Goal: Information Seeking & Learning: Learn about a topic

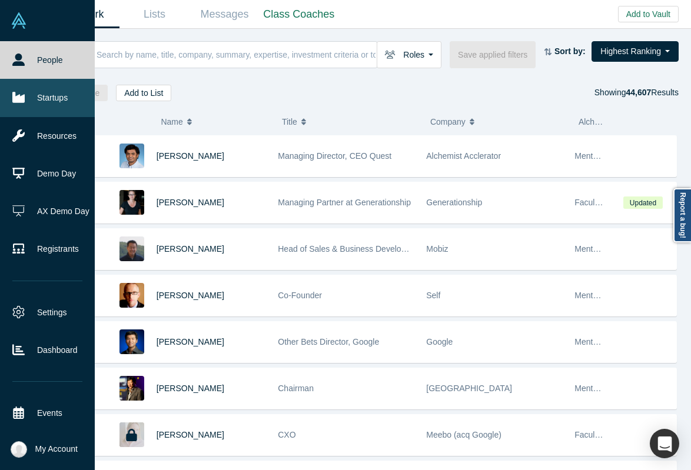
click at [9, 104] on link "Startups" at bounding box center [47, 98] width 95 height 38
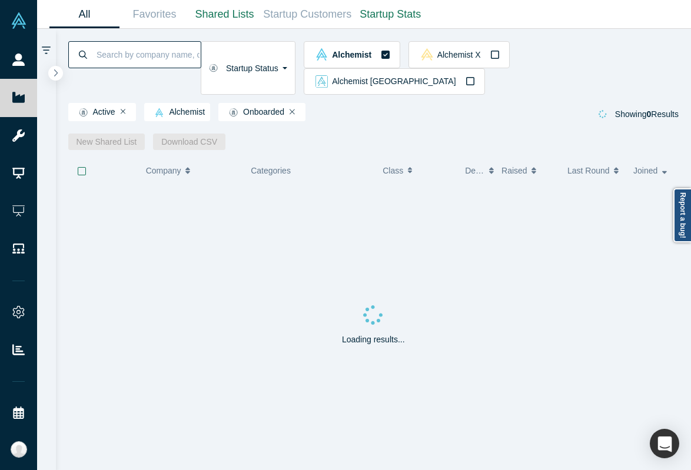
click at [160, 48] on input at bounding box center [147, 55] width 105 height 28
type input "bonfire analytics"
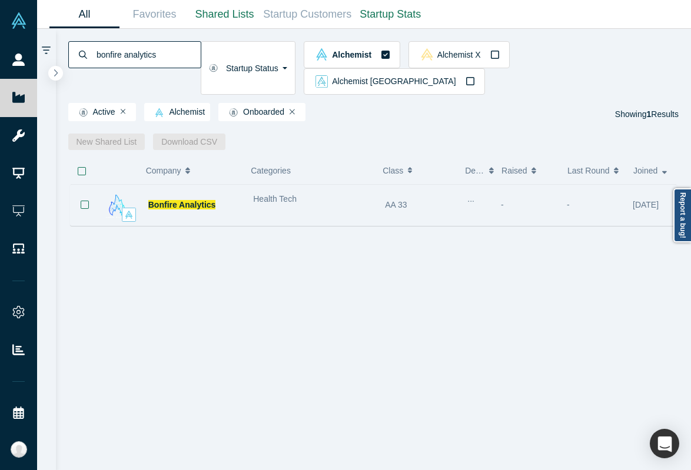
click at [257, 187] on div "Health Tech" at bounding box center [313, 205] width 132 height 37
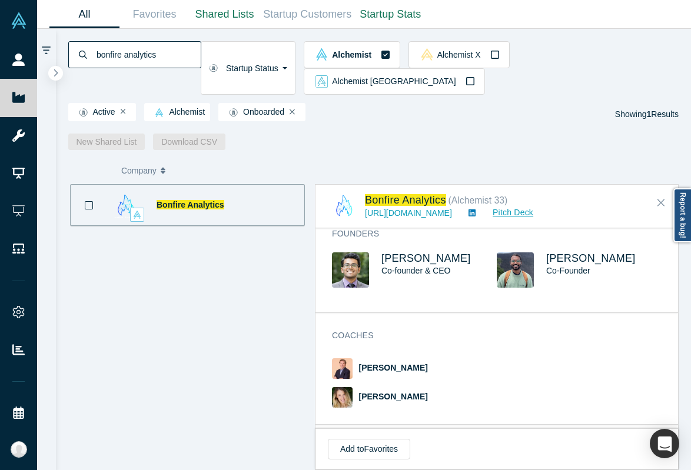
scroll to position [563, 0]
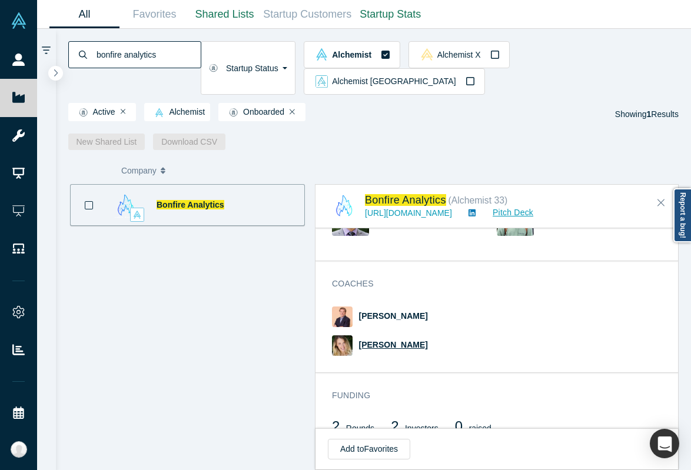
click at [391, 340] on span "[PERSON_NAME]" at bounding box center [393, 344] width 69 height 9
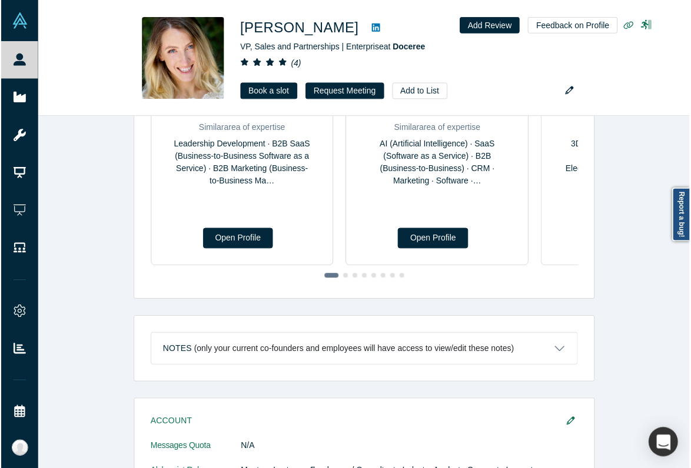
scroll to position [260, 0]
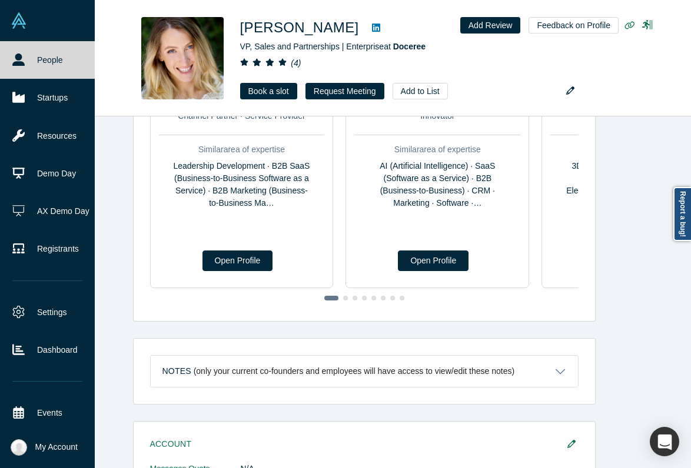
click at [15, 57] on icon at bounding box center [18, 60] width 12 height 12
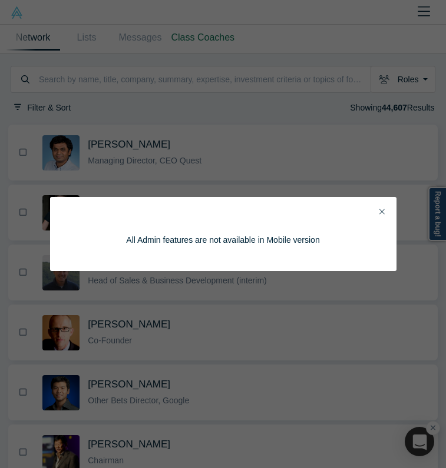
click at [383, 208] on icon "Close" at bounding box center [381, 212] width 5 height 8
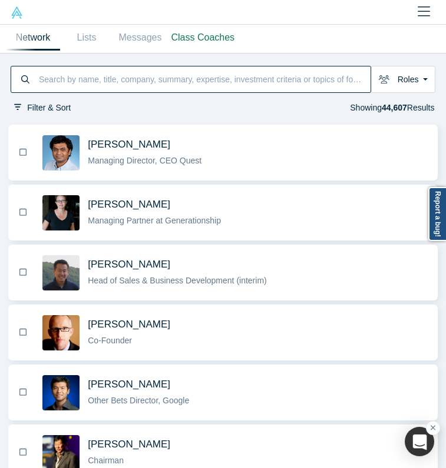
click at [185, 71] on input at bounding box center [204, 80] width 333 height 24
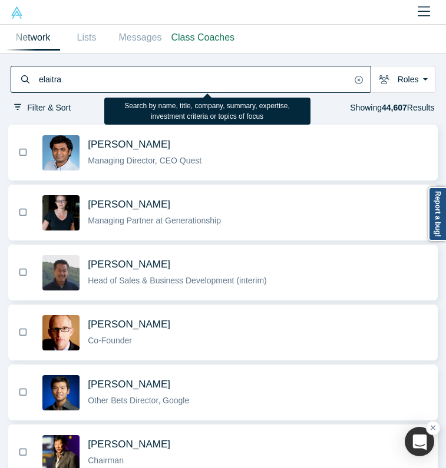
type input "elaitra"
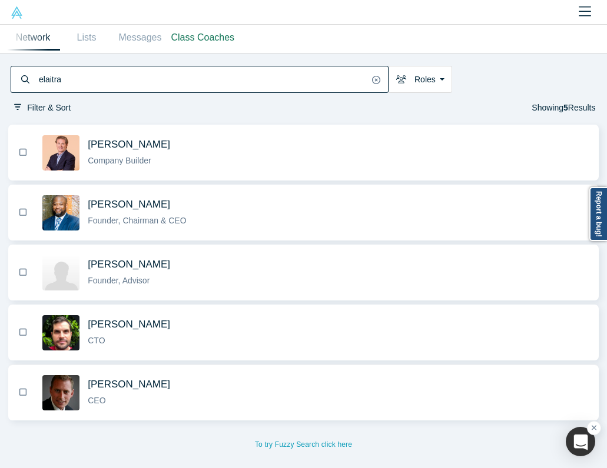
click at [240, 386] on span "Stephen Morrell" at bounding box center [338, 384] width 501 height 12
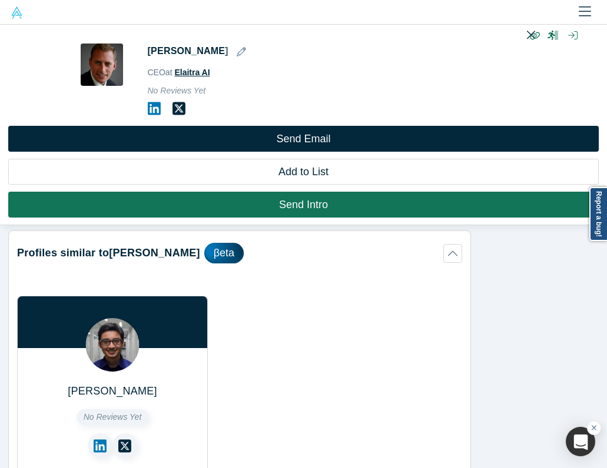
click at [196, 72] on span "Elaitra AI" at bounding box center [191, 72] width 35 height 9
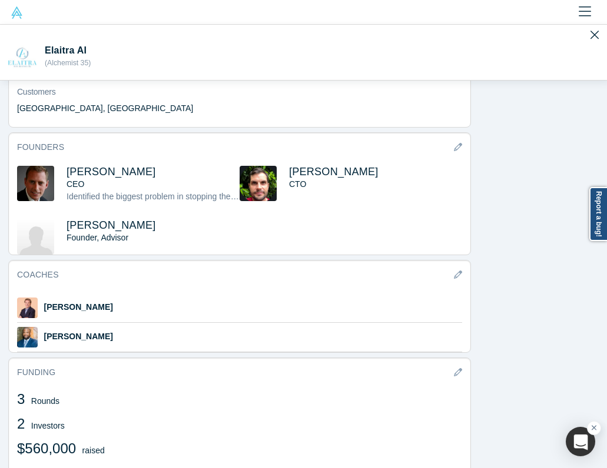
scroll to position [694, 0]
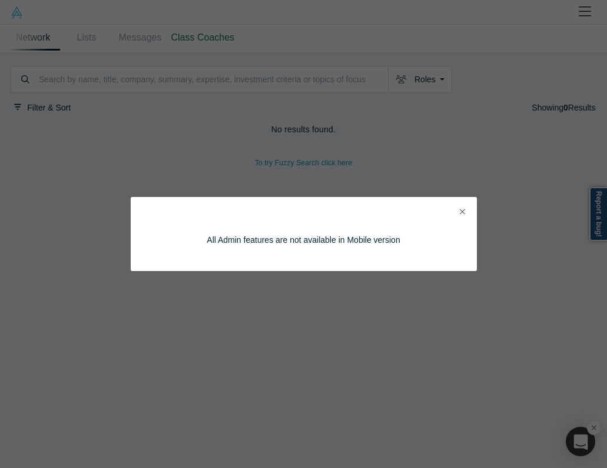
click at [462, 208] on icon "Close" at bounding box center [462, 212] width 5 height 8
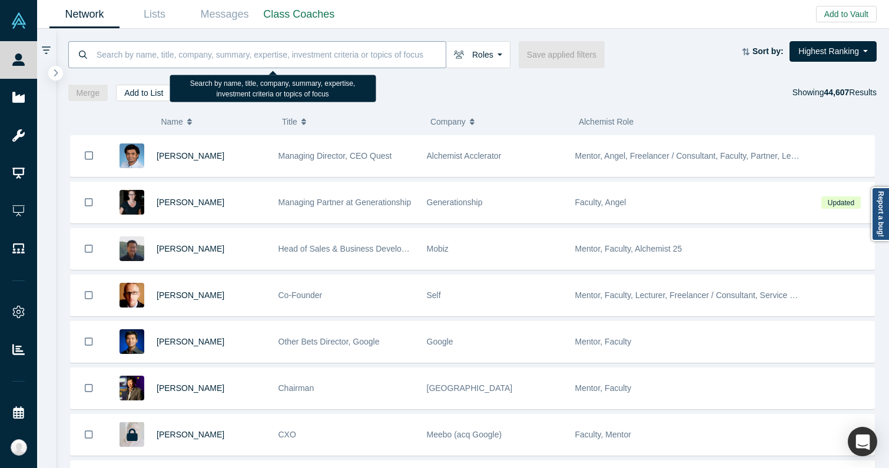
click at [393, 52] on input at bounding box center [270, 55] width 350 height 28
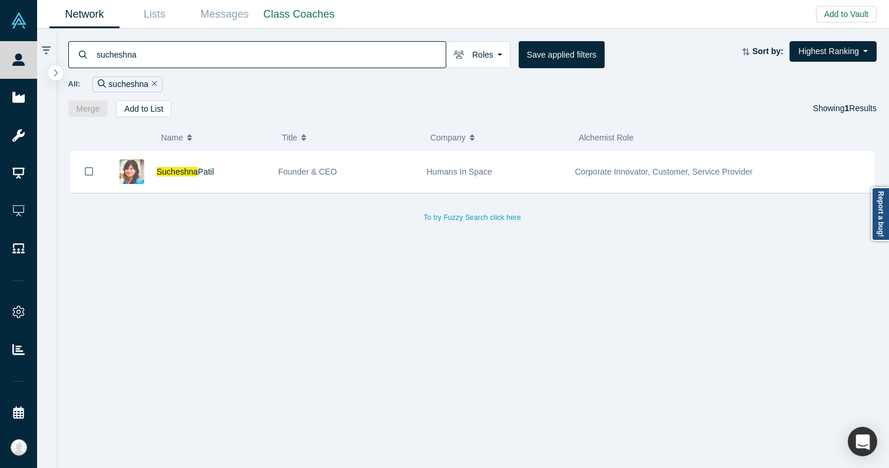
click at [388, 49] on input "sucheshna" at bounding box center [270, 55] width 350 height 28
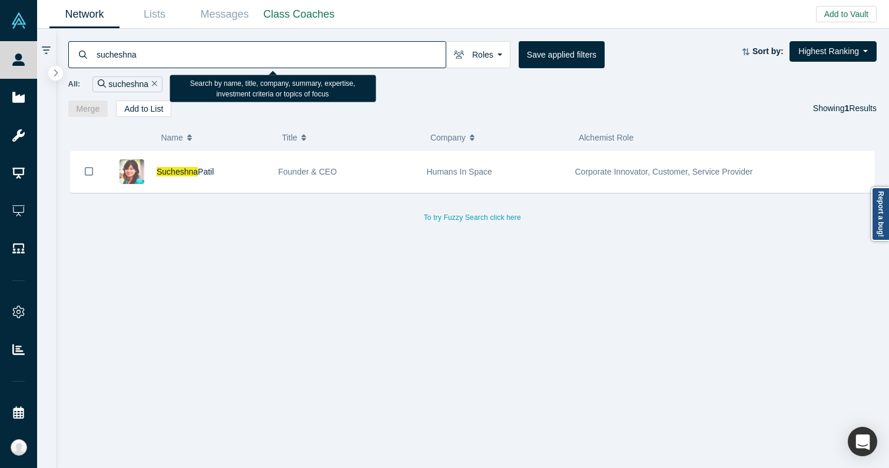
click at [388, 49] on input "sucheshna" at bounding box center [270, 55] width 350 height 28
type input "health"
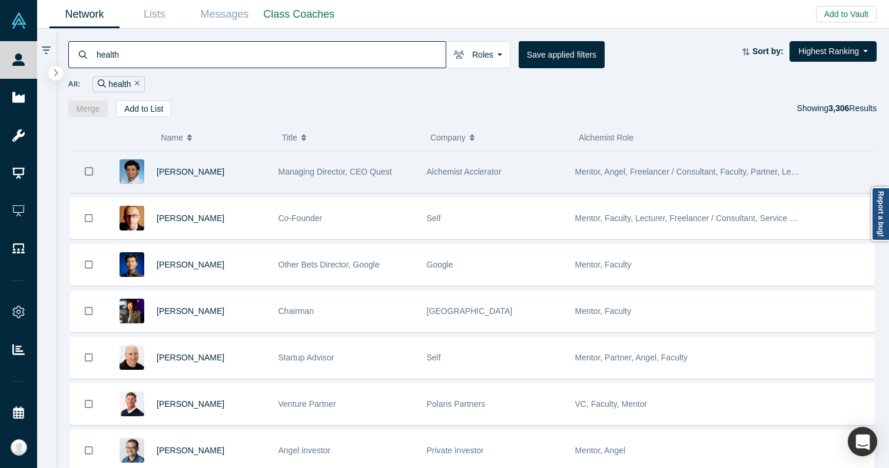
click at [483, 167] on span "Alchemist Acclerator" at bounding box center [464, 171] width 75 height 9
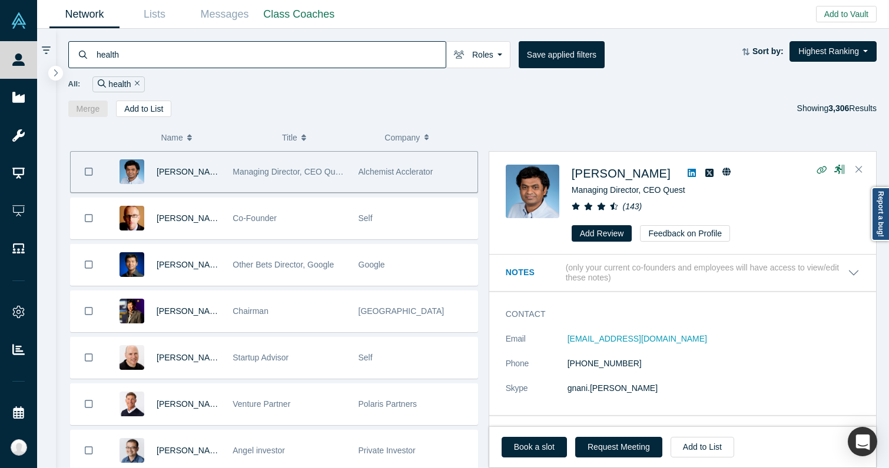
scroll to position [14, 0]
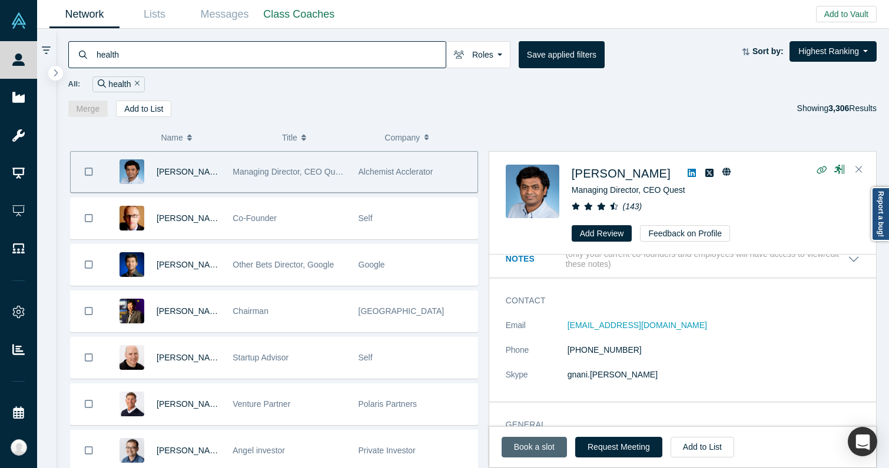
click at [549, 450] on link "Book a slot" at bounding box center [533, 447] width 65 height 21
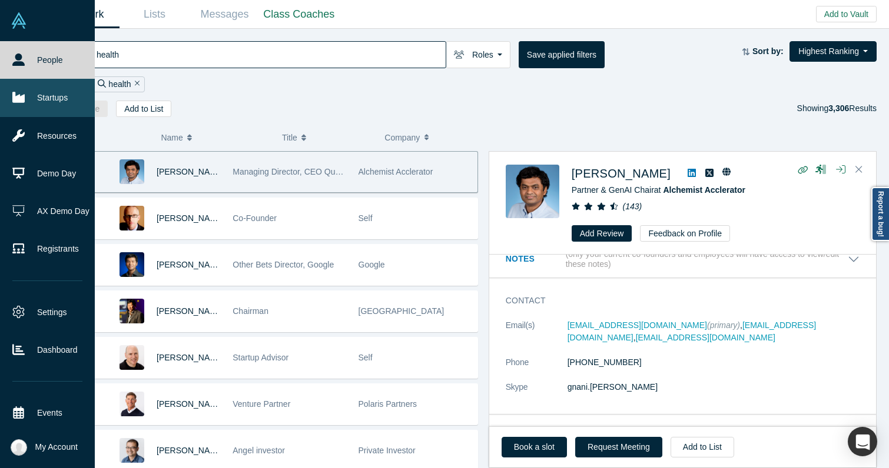
click at [19, 104] on link "Startups" at bounding box center [47, 98] width 95 height 38
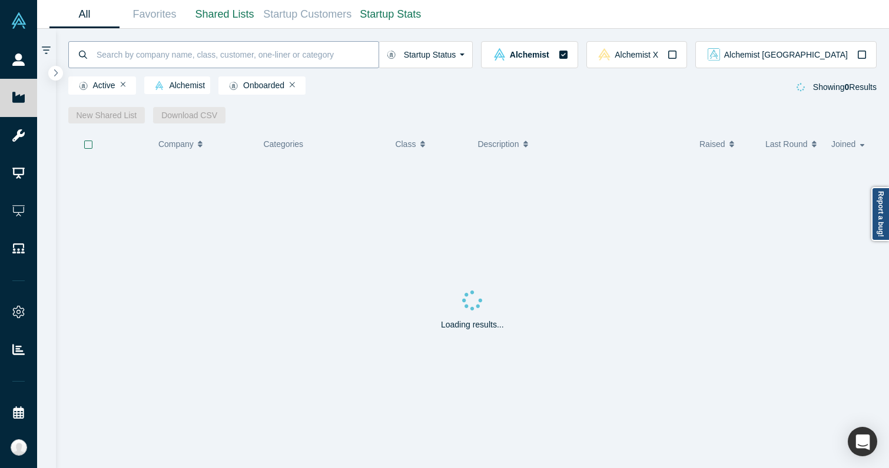
click at [155, 59] on input at bounding box center [236, 55] width 283 height 28
type input "bonfire analytics"
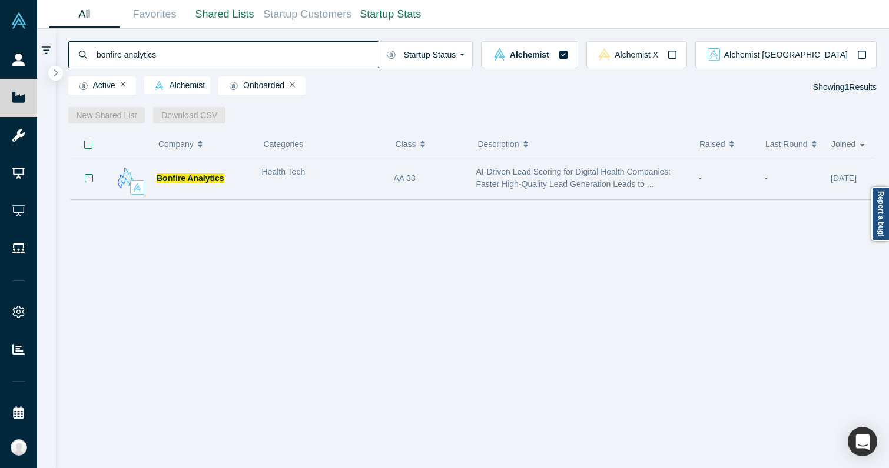
click at [284, 190] on div "Health Tech" at bounding box center [321, 178] width 132 height 37
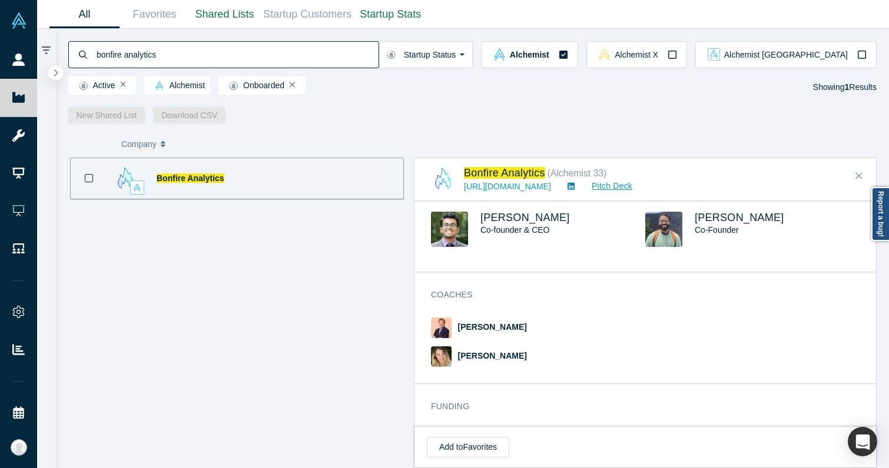
scroll to position [473, 0]
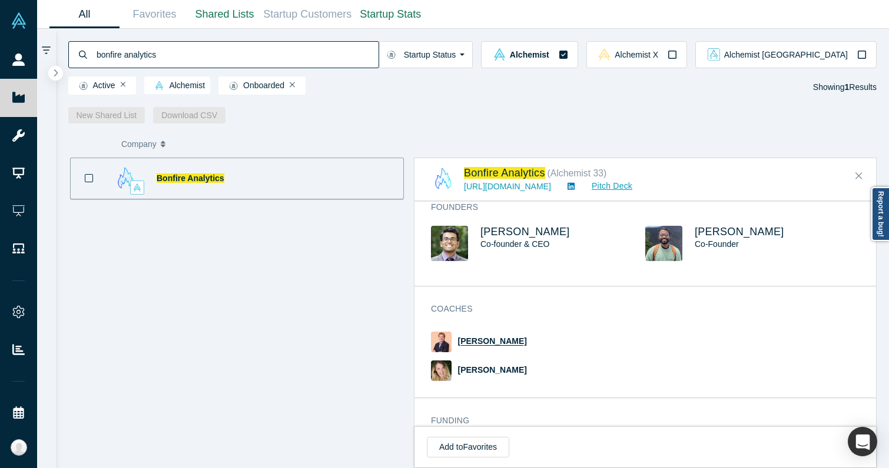
click at [484, 337] on span "[PERSON_NAME]" at bounding box center [492, 341] width 69 height 9
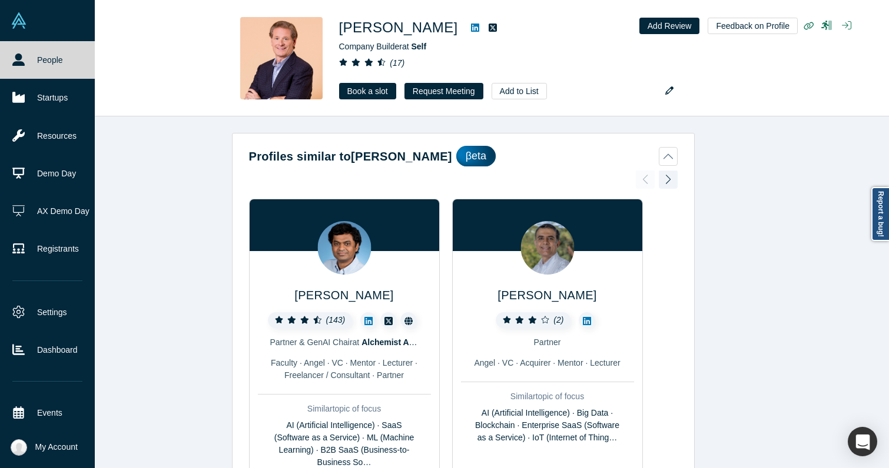
click at [26, 62] on link "People" at bounding box center [47, 60] width 95 height 38
